Goal: Task Accomplishment & Management: Manage account settings

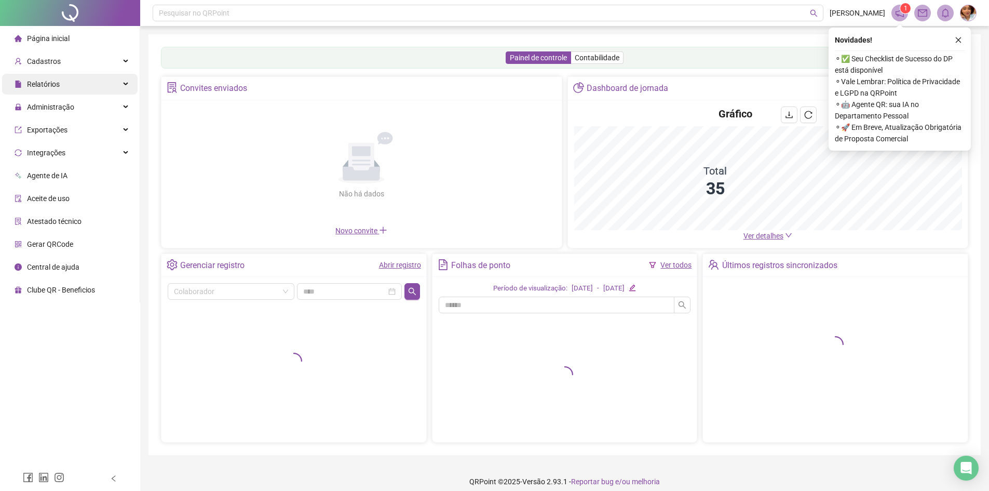
click at [60, 62] on div "Cadastros" at bounding box center [70, 61] width 136 height 21
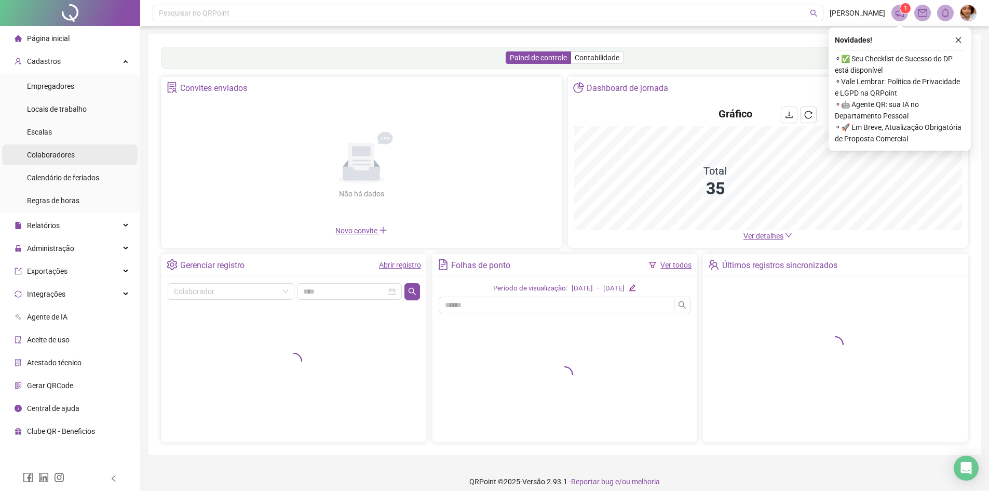
click at [48, 152] on span "Colaboradores" at bounding box center [51, 155] width 48 height 8
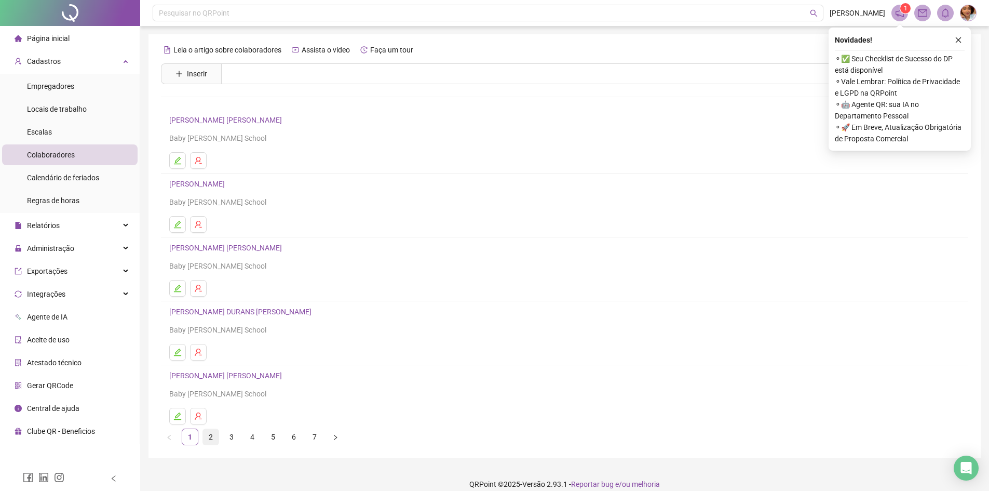
click at [215, 437] on link "2" at bounding box center [211, 437] width 16 height 16
click at [225, 122] on link "[PERSON_NAME]" at bounding box center [198, 120] width 59 height 8
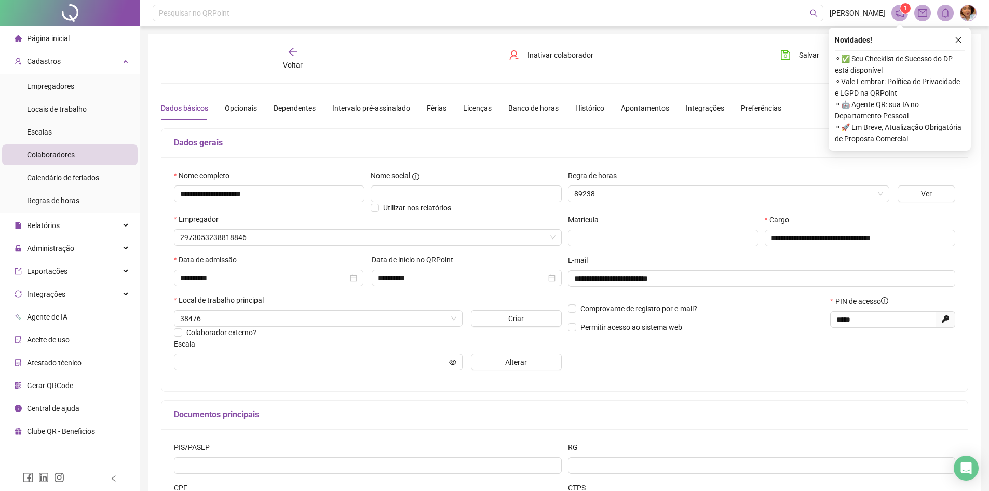
type input "**********"
drag, startPoint x: 958, startPoint y: 41, endPoint x: 913, endPoint y: 8, distance: 55.7
click at [959, 40] on icon "close" at bounding box center [958, 39] width 7 height 7
